Goal: Find specific fact: Find specific fact

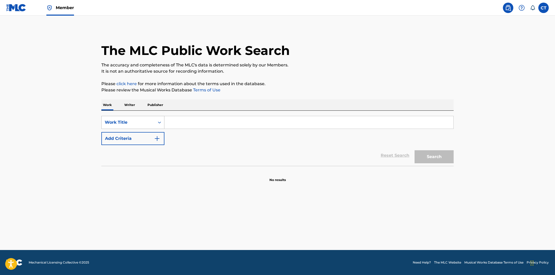
click at [152, 123] on div "Work Title" at bounding box center [128, 122] width 53 height 10
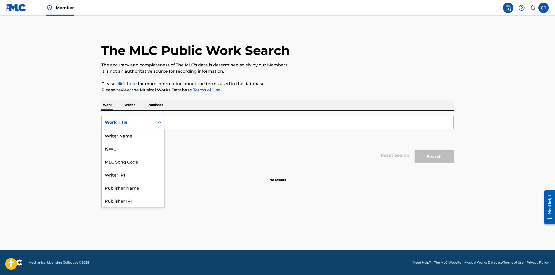
scroll to position [26, 0]
click at [144, 137] on div "MLC Song Code" at bounding box center [133, 135] width 62 height 13
click at [172, 122] on input "Search Form" at bounding box center [308, 122] width 289 height 12
paste input "IC9FZ4"
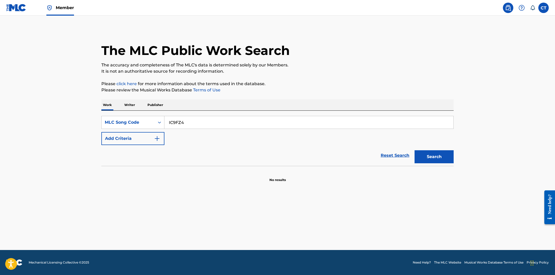
type input "IC9FZ4"
click at [414, 150] on button "Search" at bounding box center [433, 156] width 39 height 13
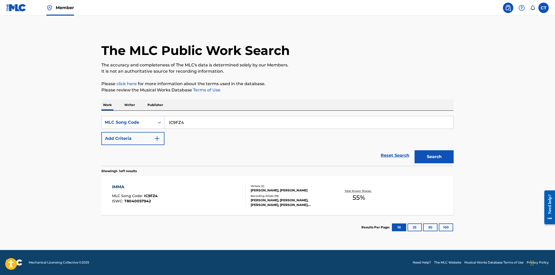
click at [184, 189] on div "IMMA MLC Song Code : IC9FZ4 ISWC : T8040057942" at bounding box center [179, 195] width 134 height 23
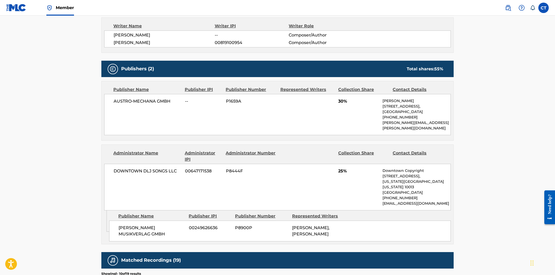
scroll to position [185, 0]
